Goal: Find specific page/section: Find specific page/section

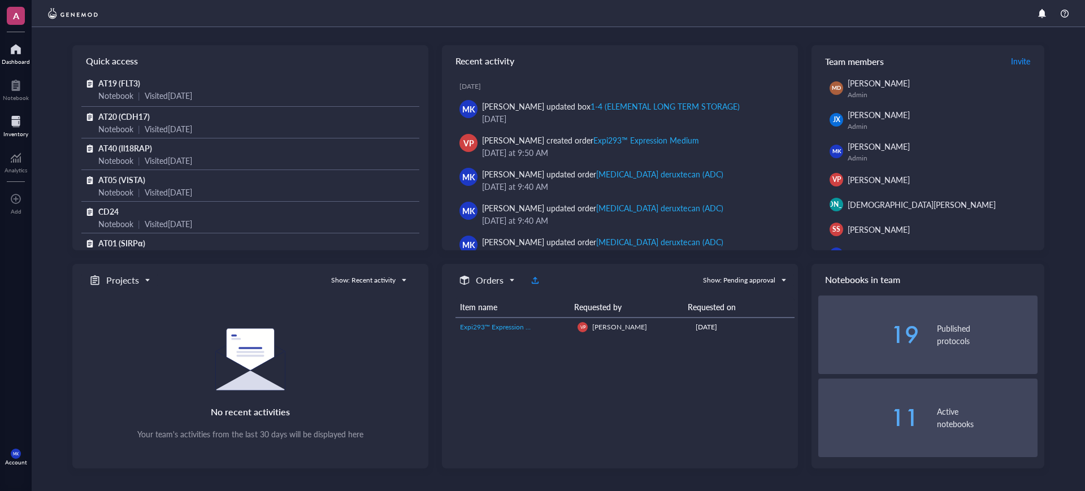
click at [6, 116] on div at bounding box center [15, 121] width 25 height 18
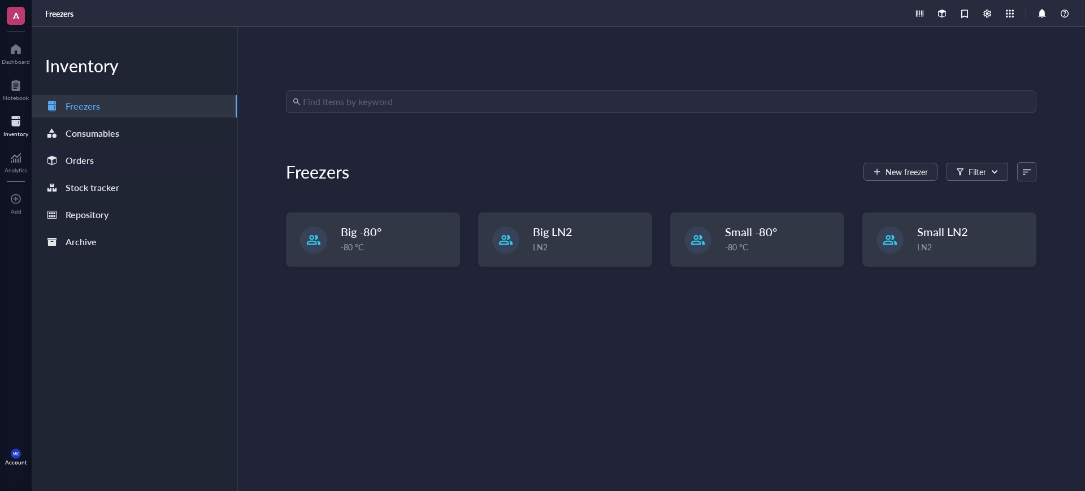
click at [99, 155] on div "Orders" at bounding box center [134, 160] width 205 height 23
